Goal: Task Accomplishment & Management: Complete application form

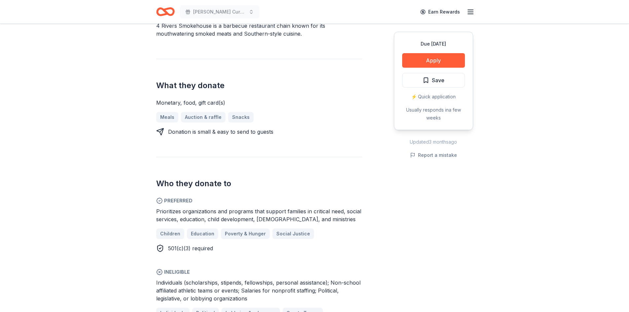
scroll to position [231, 0]
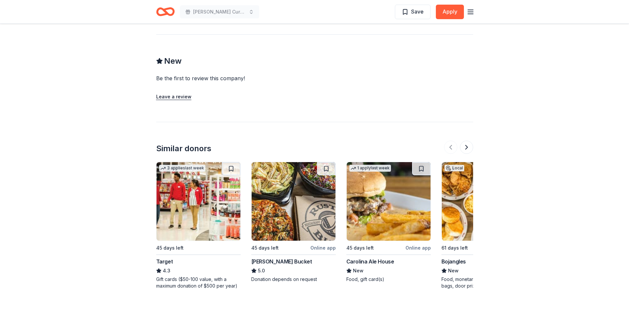
scroll to position [529, 0]
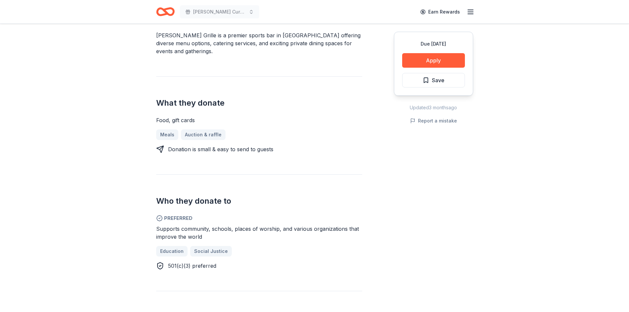
scroll to position [231, 0]
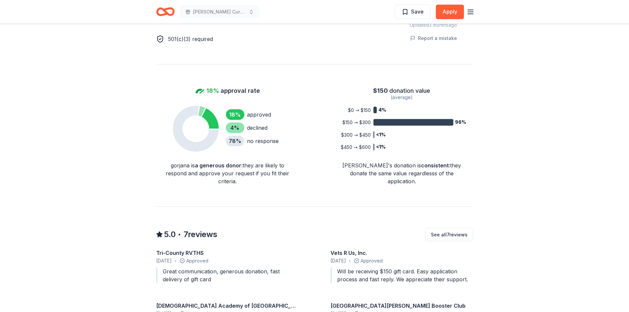
scroll to position [429, 0]
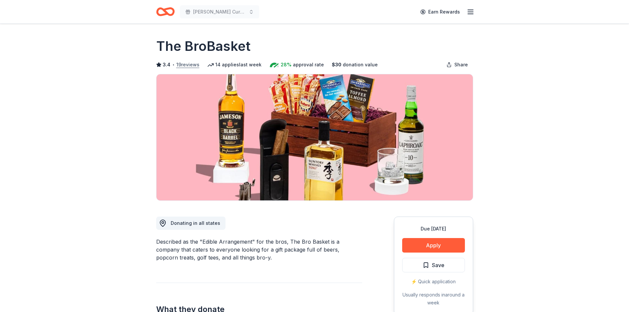
click at [182, 64] on button "19 reviews" at bounding box center [187, 65] width 23 height 8
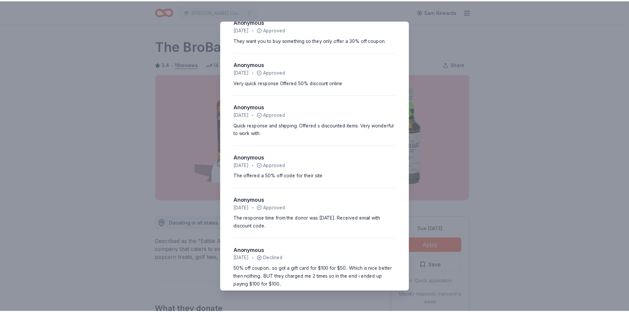
scroll to position [681, 0]
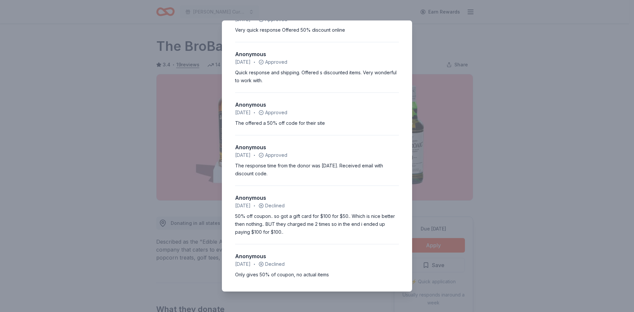
click at [92, 142] on div "3.4 • 19 reviews Pilgrim Lutheran School February 2024 • Approved Easy applicat…" at bounding box center [317, 156] width 634 height 312
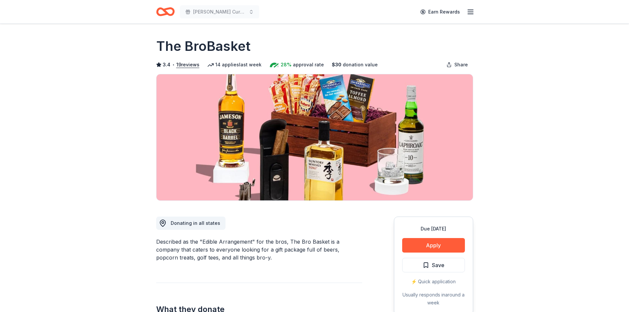
click at [226, 46] on h1 "The BroBasket" at bounding box center [203, 46] width 94 height 19
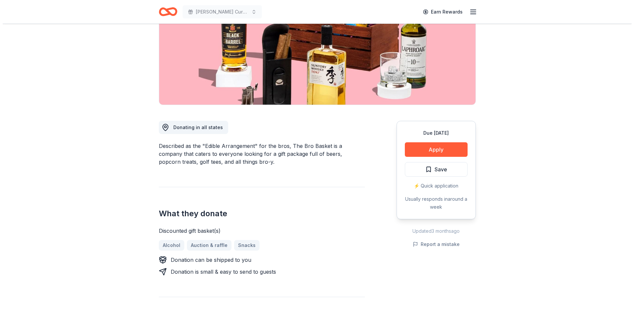
scroll to position [132, 0]
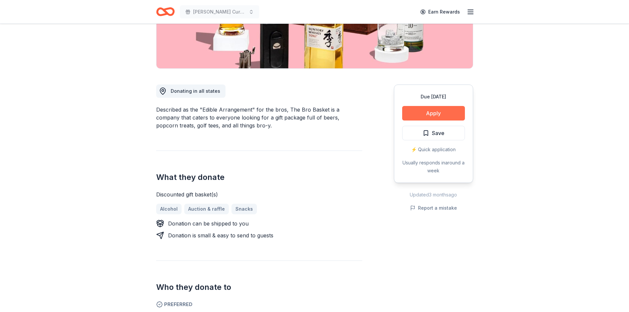
click at [420, 112] on button "Apply" at bounding box center [433, 113] width 63 height 15
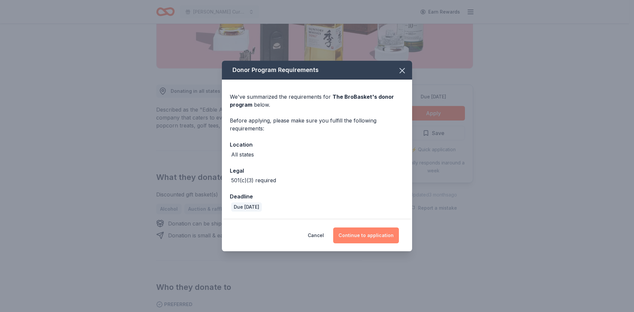
click at [380, 235] on button "Continue to application" at bounding box center [366, 236] width 66 height 16
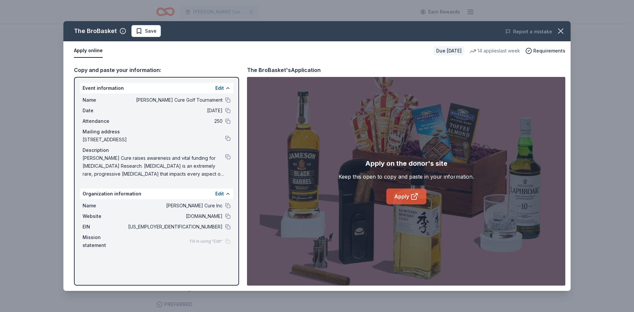
click at [409, 196] on link "Apply" at bounding box center [407, 197] width 40 height 16
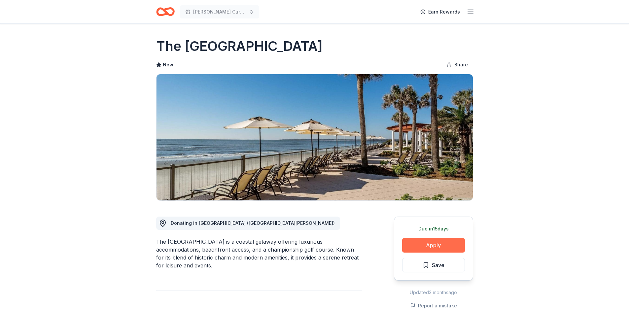
click at [444, 244] on button "Apply" at bounding box center [433, 245] width 63 height 15
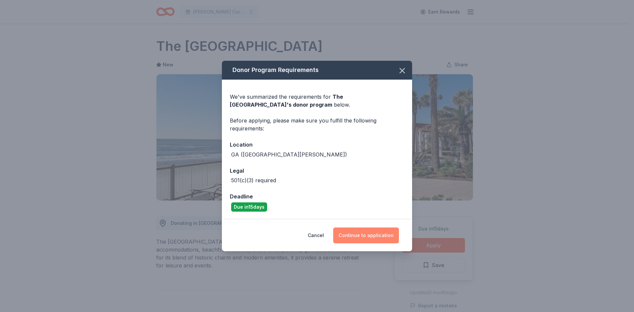
click at [363, 239] on button "Continue to application" at bounding box center [366, 236] width 66 height 16
